Goal: Transaction & Acquisition: Book appointment/travel/reservation

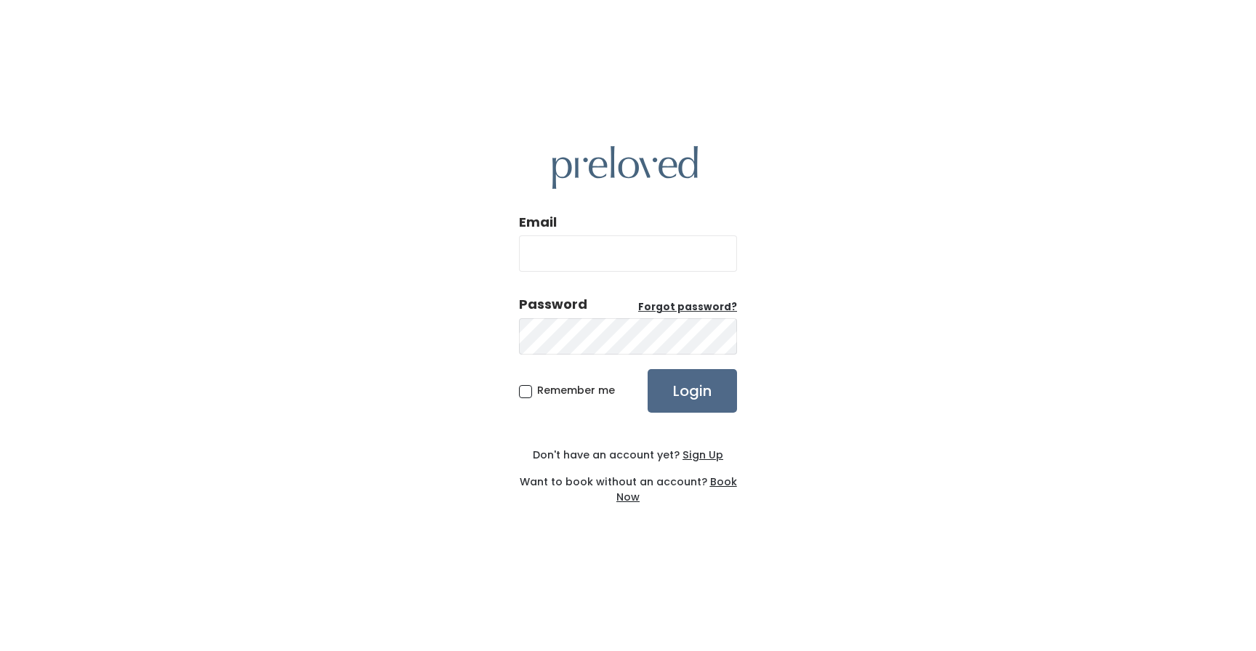
click at [677, 250] on input "Email" at bounding box center [628, 254] width 218 height 36
click at [693, 379] on input "Login" at bounding box center [692, 391] width 89 height 44
type input "chels120393@gmail.com"
click at [648, 369] on input "Login" at bounding box center [692, 391] width 89 height 44
click at [694, 386] on input "Login" at bounding box center [692, 391] width 89 height 44
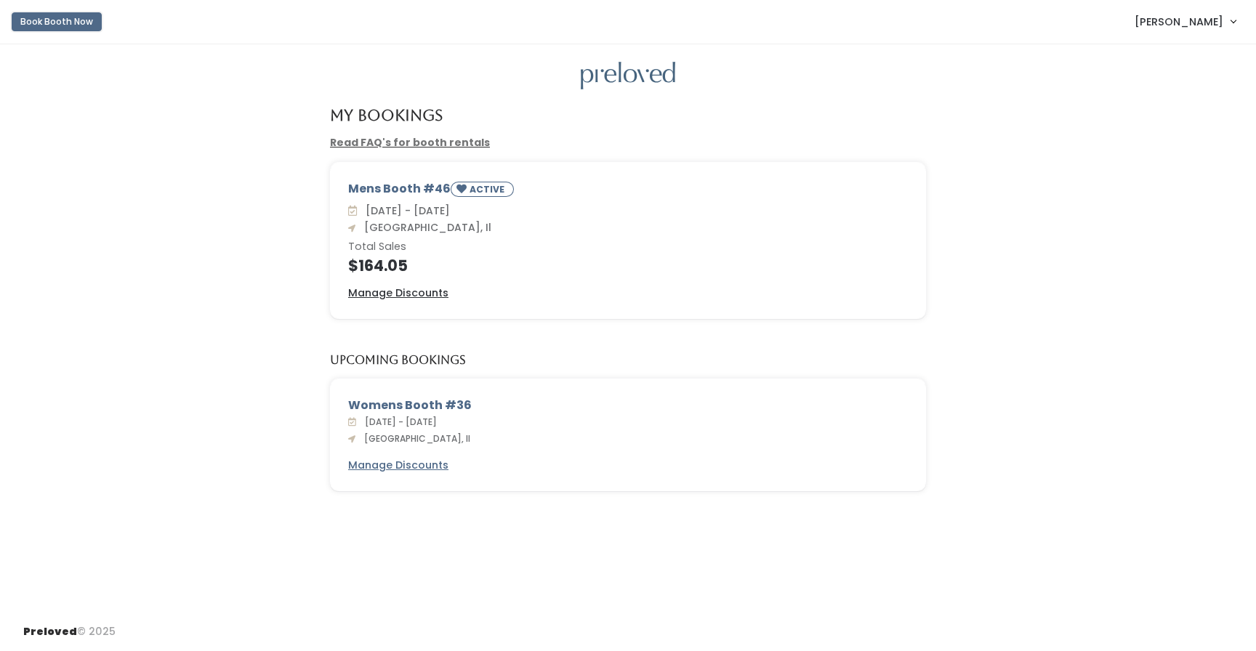
click at [61, 23] on button "Book Booth Now" at bounding box center [57, 21] width 90 height 19
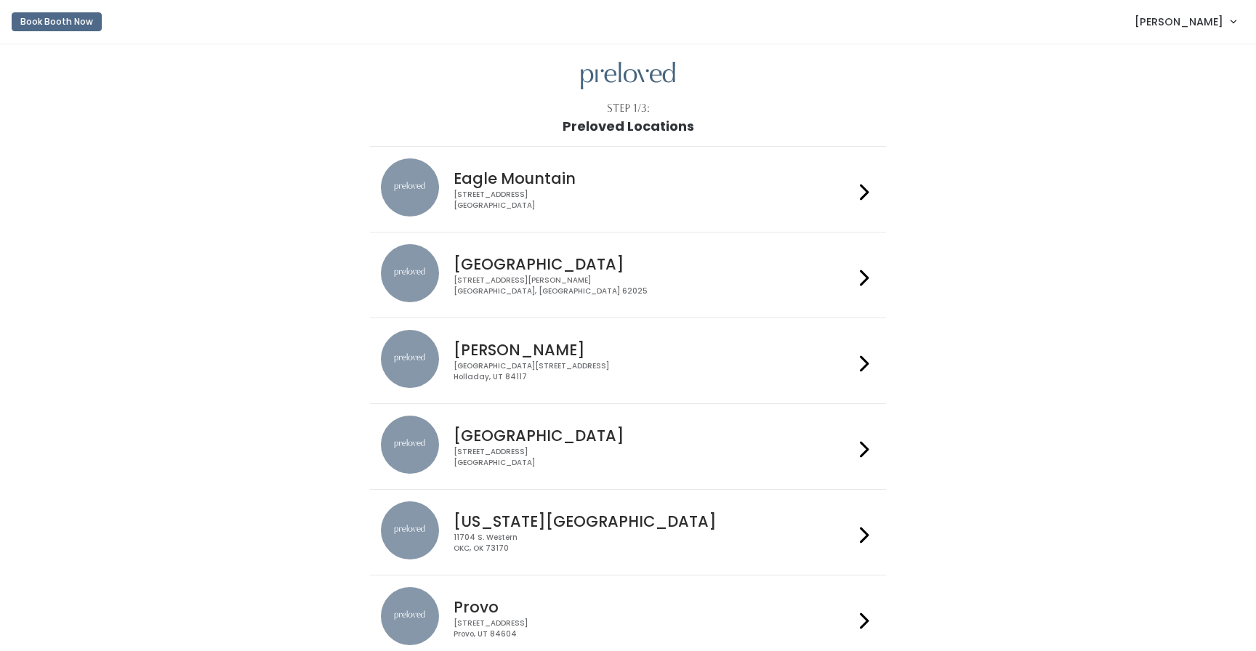
click at [606, 279] on div "[STREET_ADDRESS][PERSON_NAME]" at bounding box center [654, 286] width 400 height 21
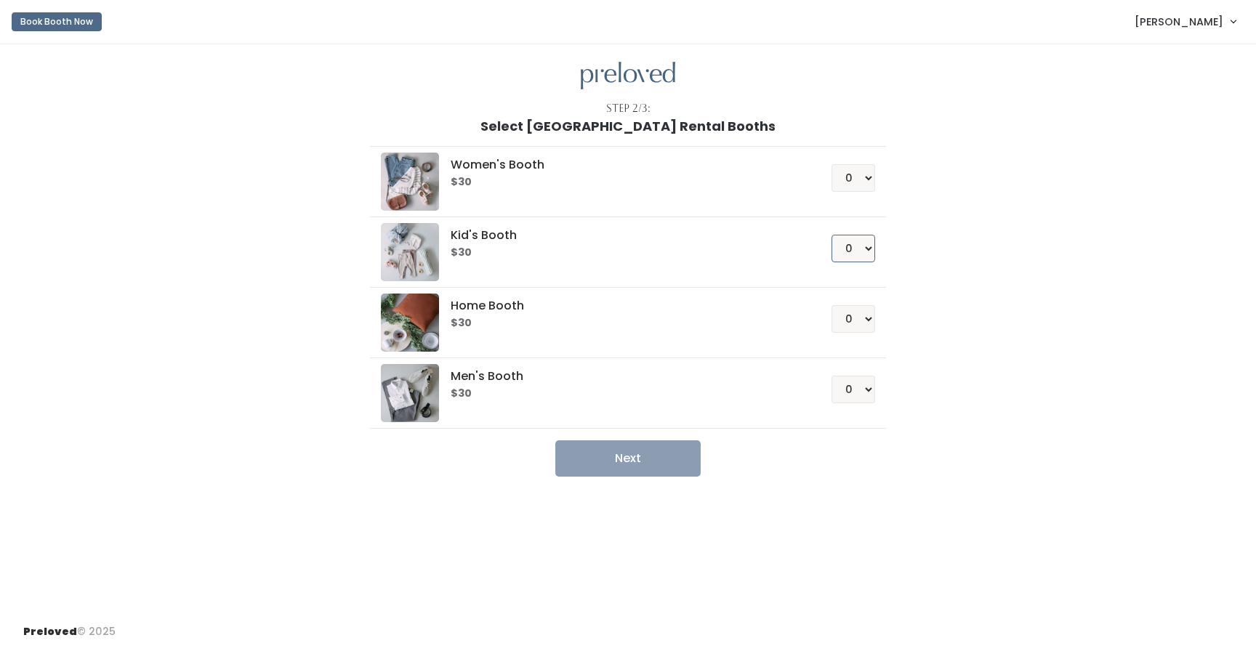
click at [861, 239] on select "0 1 2 3 4" at bounding box center [854, 249] width 44 height 28
select select "1"
click at [832, 235] on select "0 1 2 3 4" at bounding box center [854, 249] width 44 height 28
click at [634, 474] on button "Next" at bounding box center [627, 459] width 145 height 36
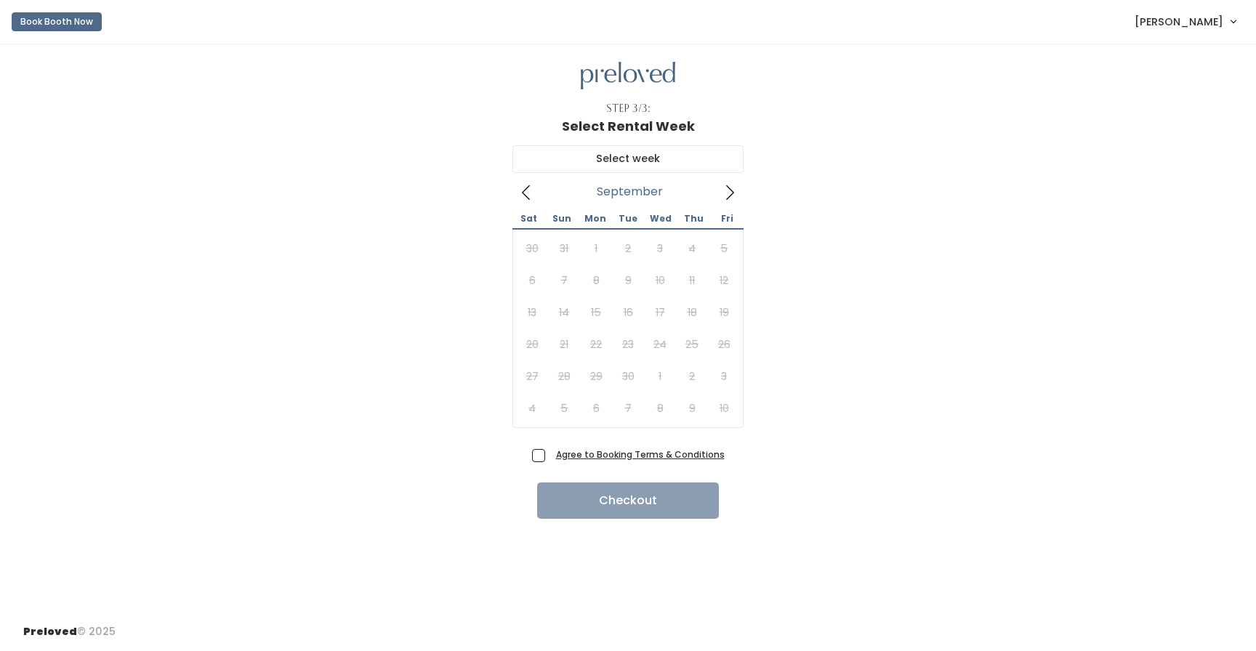
click at [720, 196] on span at bounding box center [730, 191] width 28 height 23
click at [521, 193] on icon at bounding box center [526, 193] width 16 height 16
click at [729, 191] on icon at bounding box center [730, 193] width 16 height 16
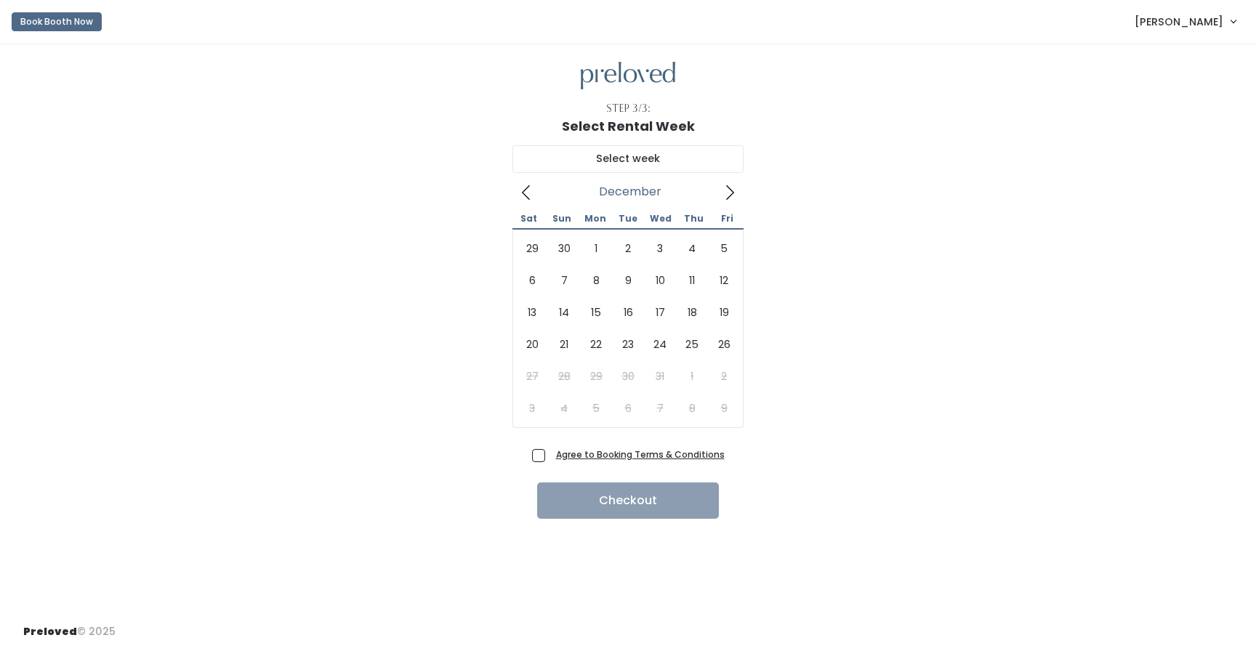
click at [527, 193] on icon at bounding box center [526, 193] width 16 height 16
